Goal: Navigation & Orientation: Understand site structure

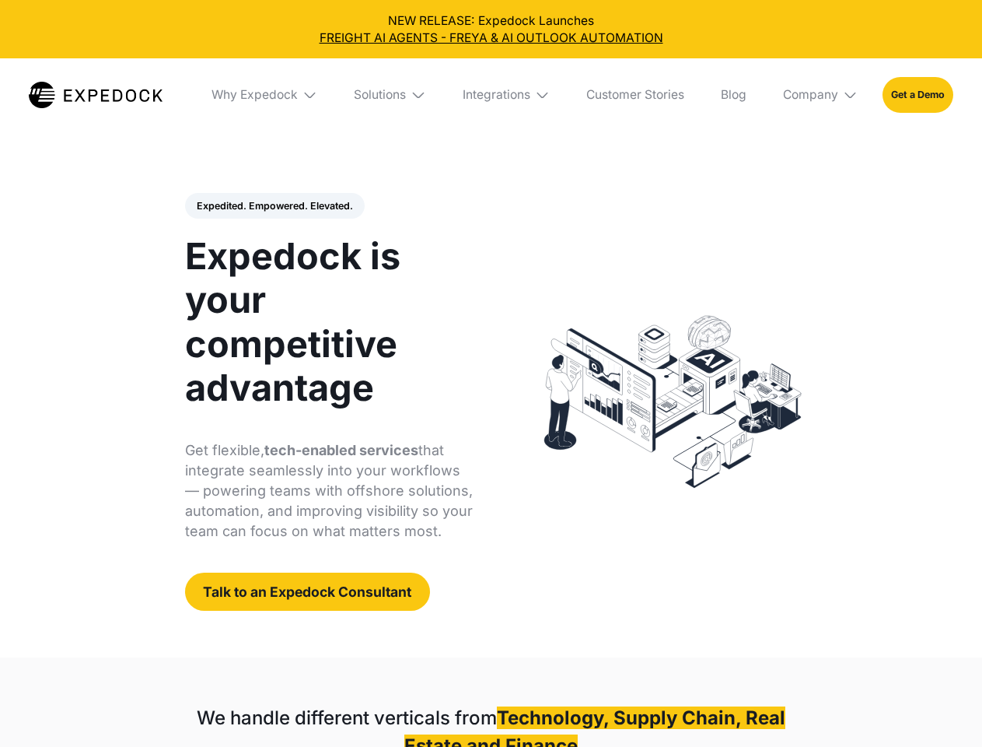
select select
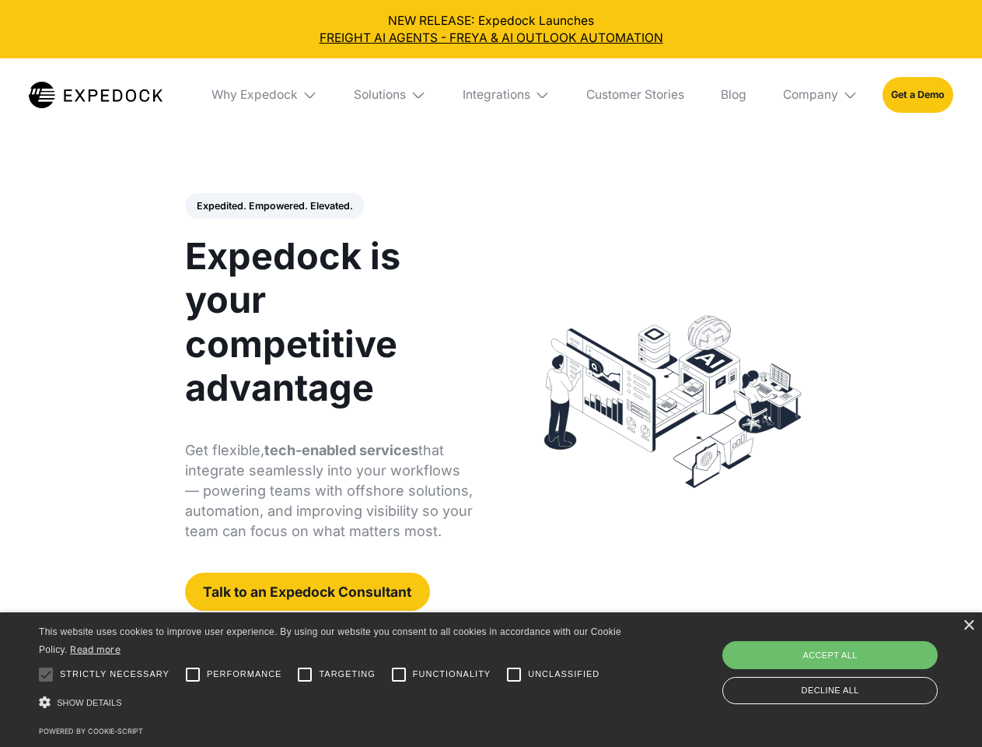
click at [491, 95] on div "Integrations" at bounding box center [497, 95] width 68 height 16
click at [265, 95] on div "Why Expedock" at bounding box center [241, 95] width 86 height 16
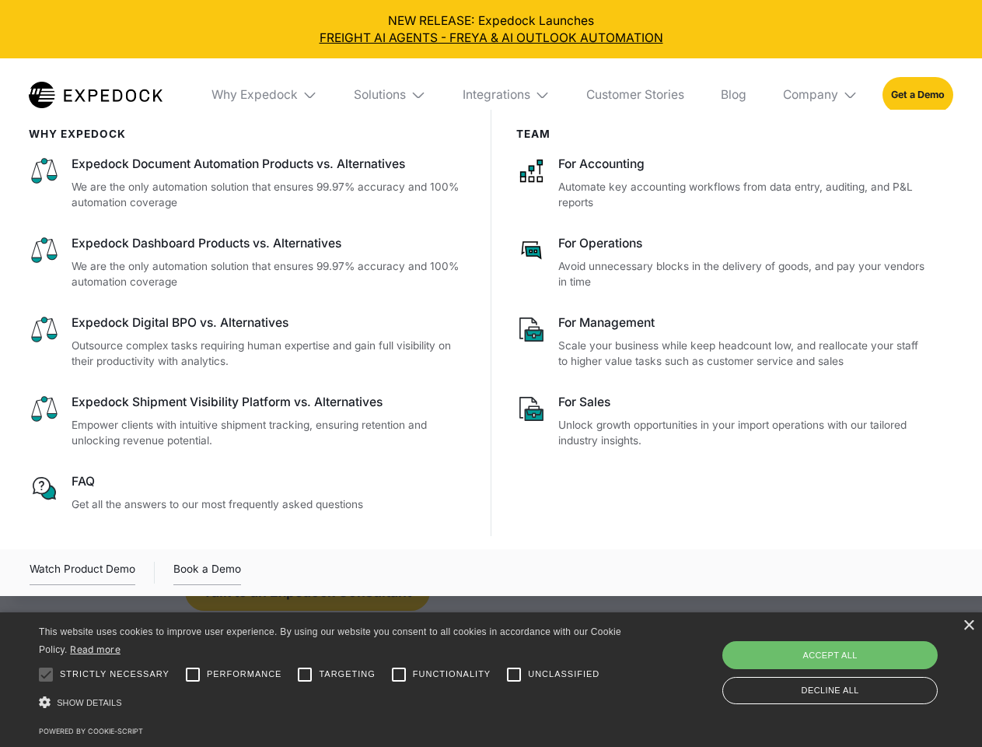
click at [391, 95] on div "Solutions" at bounding box center [380, 95] width 52 height 16
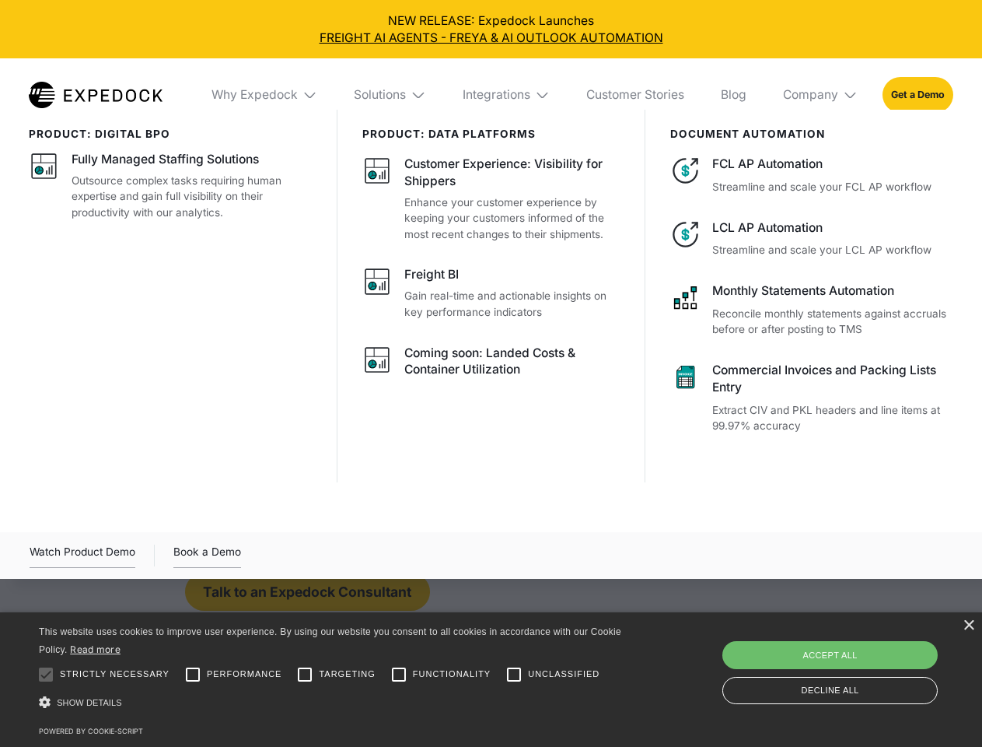
click at [507, 95] on div "Integrations" at bounding box center [497, 95] width 68 height 16
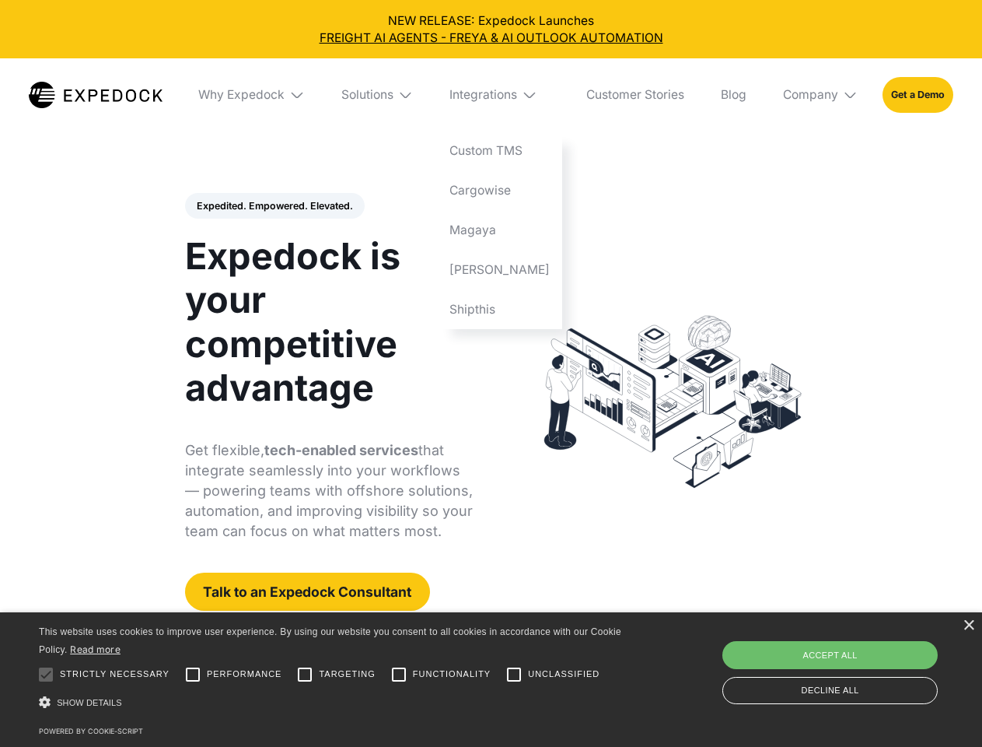
click at [821, 95] on div "Company" at bounding box center [810, 95] width 55 height 16
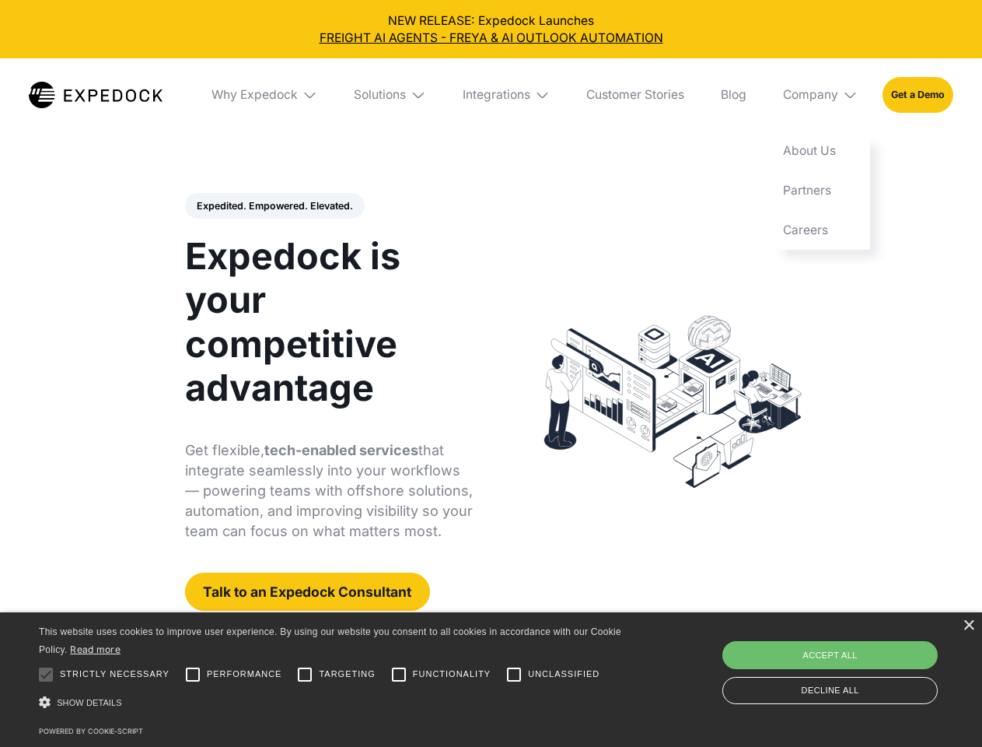
click at [274, 206] on div "Expedited. Empowered. Elevated. Automate Freight Document Extraction at 99.97% …" at bounding box center [329, 402] width 289 height 418
click at [46, 674] on div at bounding box center [45, 674] width 31 height 31
click at [193, 674] on input "Performance" at bounding box center [192, 674] width 31 height 31
checkbox input "true"
click at [305, 674] on input "Targeting" at bounding box center [304, 674] width 31 height 31
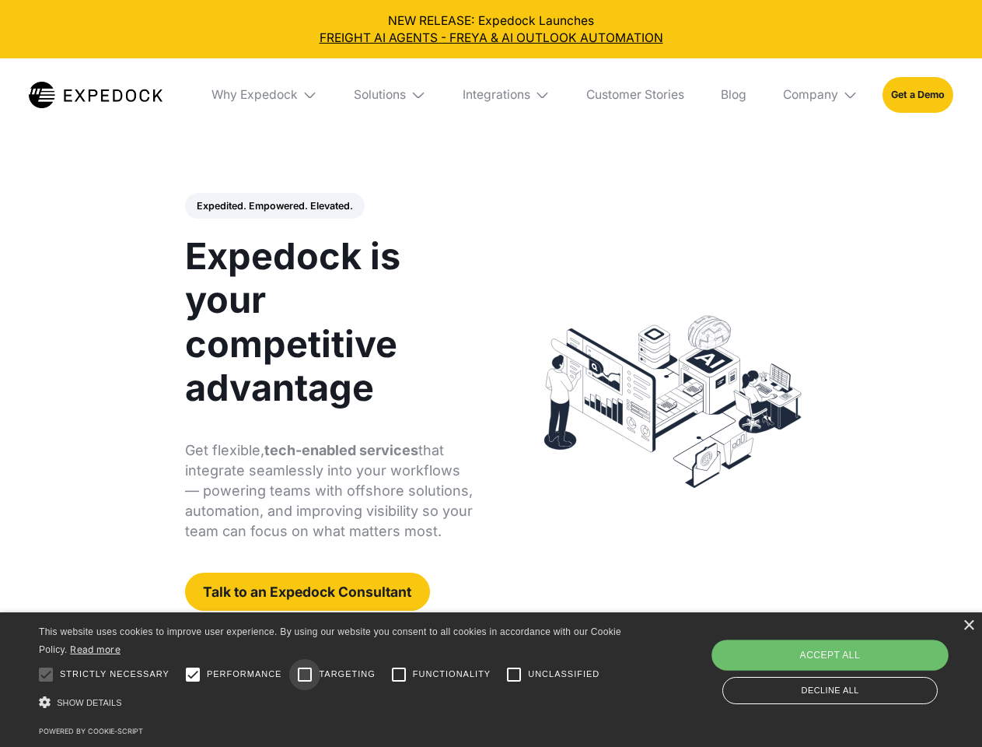
checkbox input "true"
click at [399, 674] on input "Functionality" at bounding box center [398, 674] width 31 height 31
checkbox input "true"
